Goal: Communication & Community: Answer question/provide support

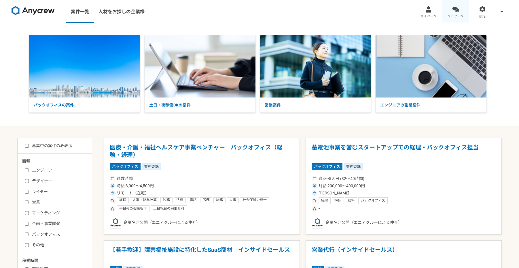
click at [459, 14] on span "メッセージ" at bounding box center [455, 16] width 16 height 5
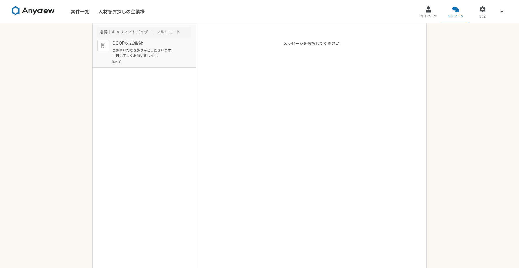
click at [153, 50] on p "ご調整いただきありがとうございます。 当日は宜しくお願い致します。" at bounding box center [147, 53] width 71 height 10
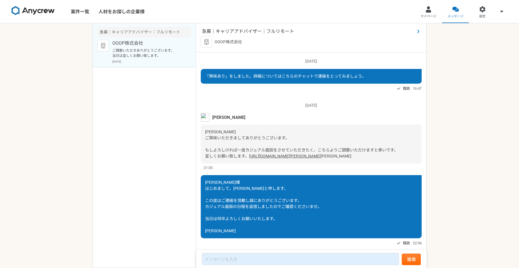
click at [229, 31] on span "急募｜キャリアアドバイザー｜フルリモート" at bounding box center [308, 31] width 213 height 7
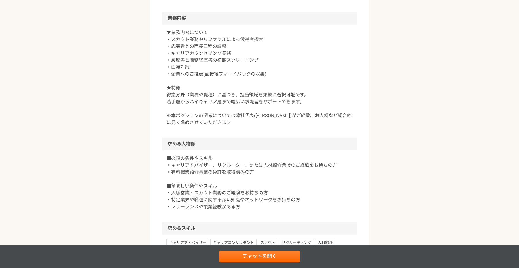
scroll to position [32, 0]
